Goal: Find specific page/section: Find specific page/section

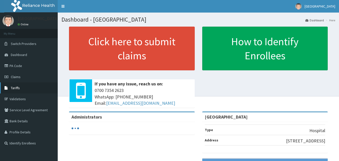
click at [18, 90] on link "Tariffs" at bounding box center [29, 87] width 58 height 11
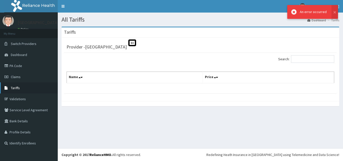
click at [16, 90] on span "Tariffs" at bounding box center [15, 88] width 9 height 5
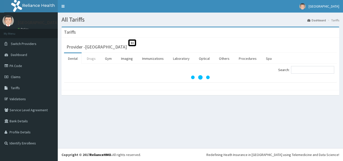
click at [94, 61] on link "Drugs" at bounding box center [91, 58] width 17 height 11
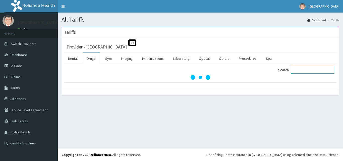
click at [308, 71] on input "Search:" at bounding box center [312, 70] width 43 height 8
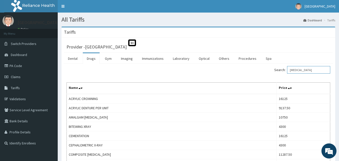
click at [308, 69] on input "[MEDICAL_DATA]" at bounding box center [308, 70] width 43 height 8
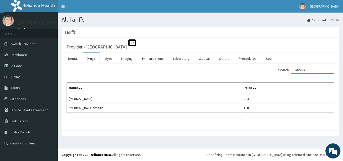
type input "FANSIDA"
